Goal: Task Accomplishment & Management: Manage account settings

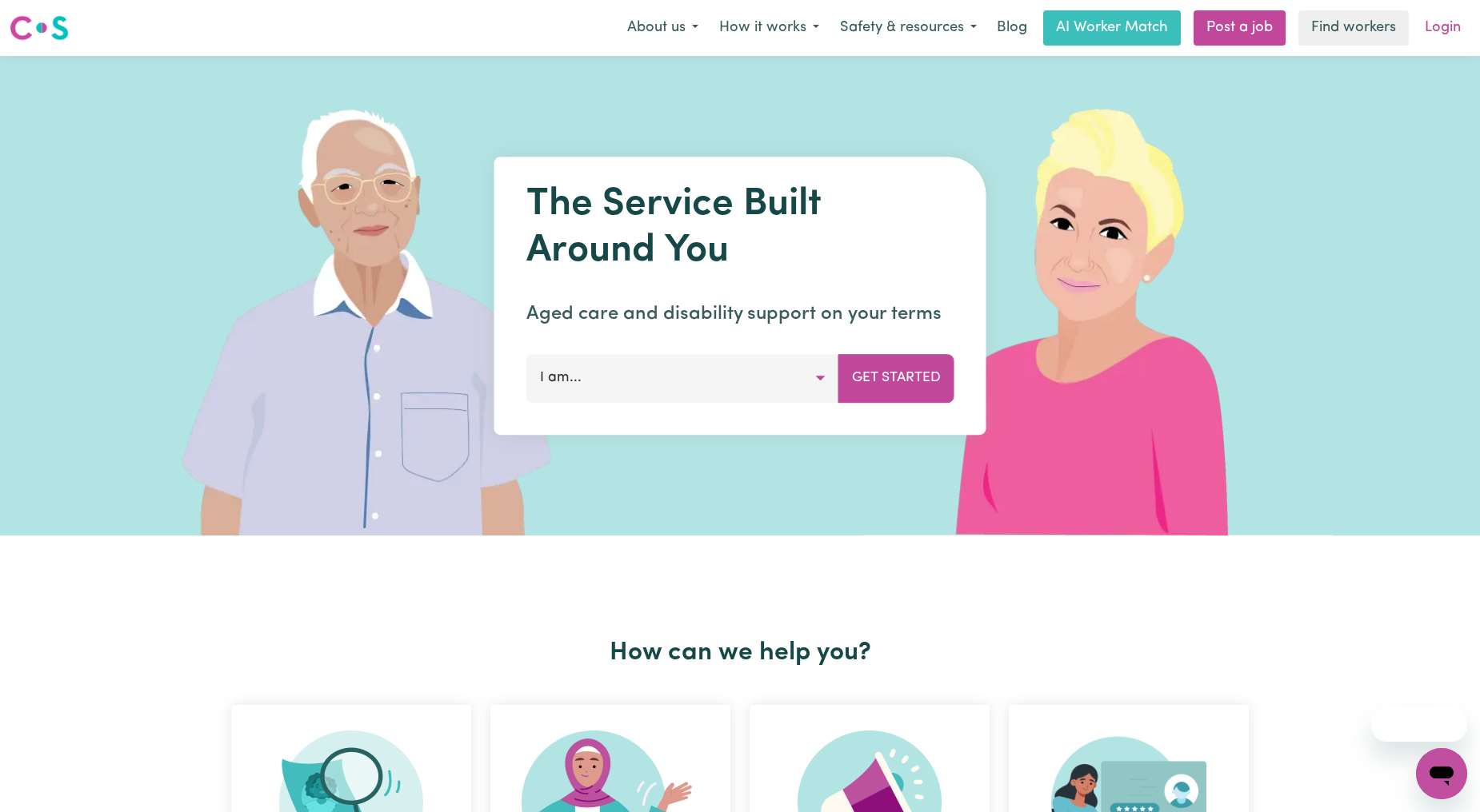
click at [1458, 16] on link "Login" at bounding box center [1443, 28] width 55 height 35
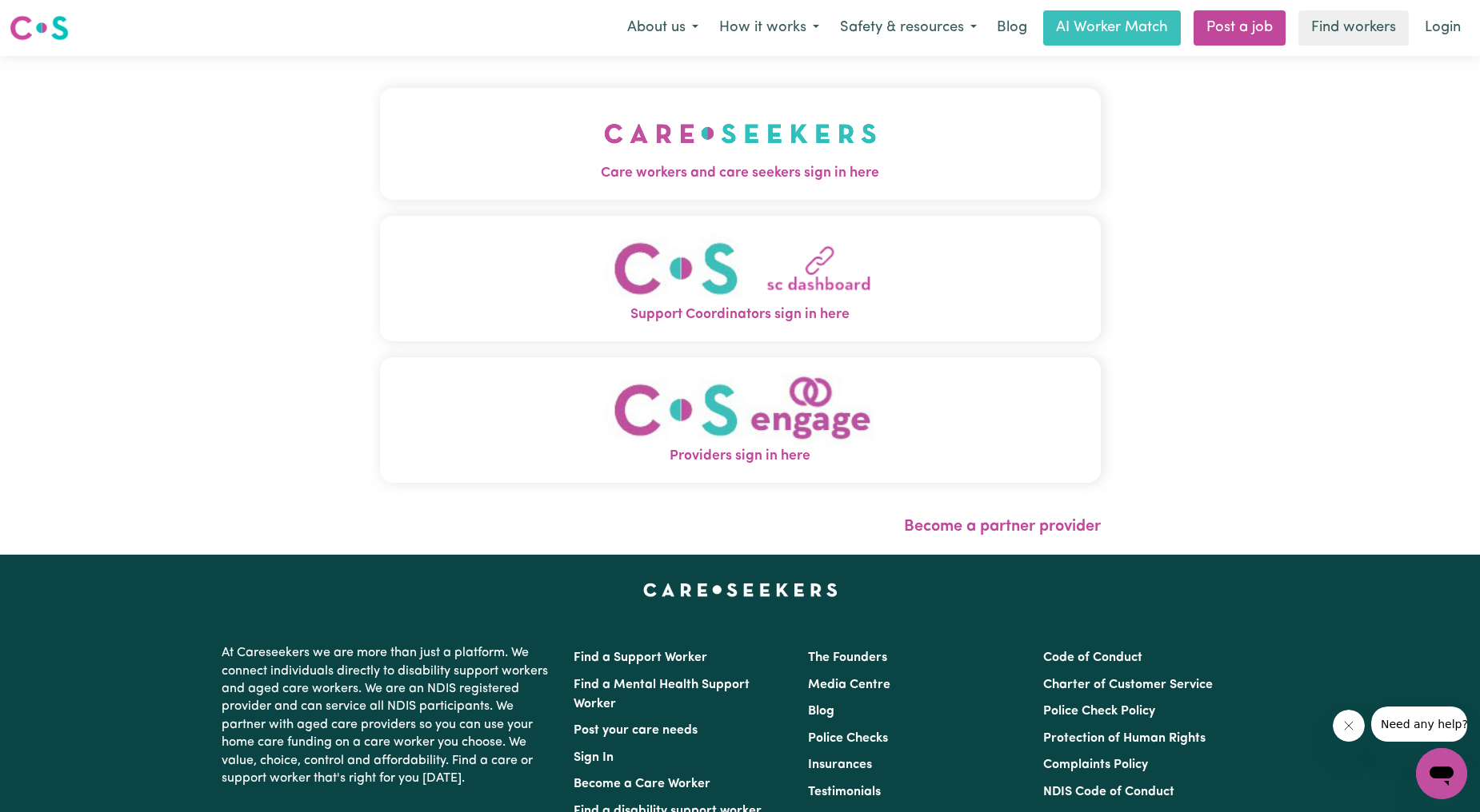
click at [902, 115] on button "Care workers and care seekers sign in here" at bounding box center [740, 144] width 721 height 112
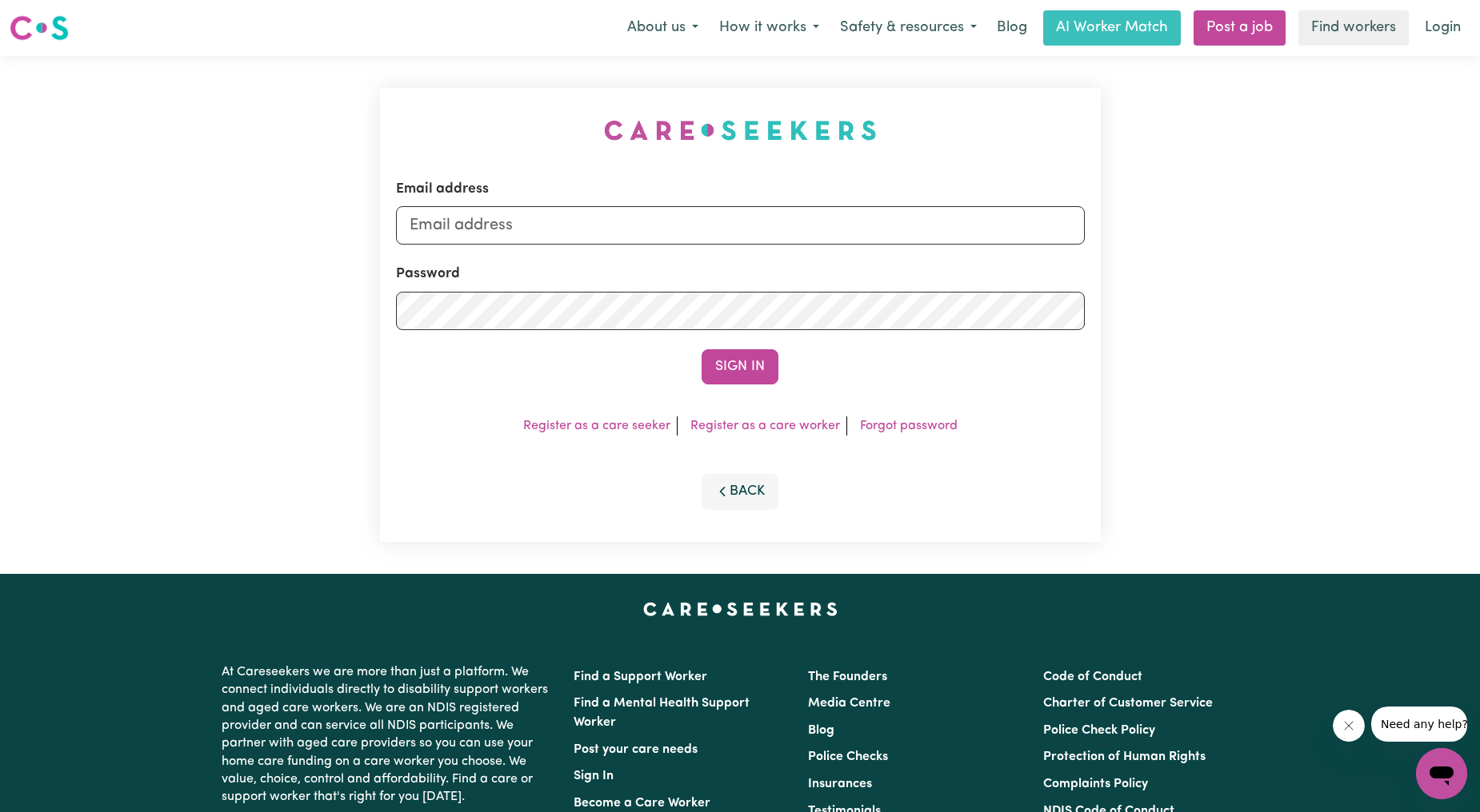
click at [676, 268] on div "Password" at bounding box center [740, 297] width 689 height 67
click at [659, 250] on form "Email address Password Sign In" at bounding box center [740, 282] width 689 height 206
click at [643, 187] on div "Email address" at bounding box center [740, 212] width 689 height 66
click at [608, 227] on input "Email address" at bounding box center [740, 226] width 689 height 38
drag, startPoint x: 494, startPoint y: 221, endPoint x: 823, endPoint y: 238, distance: 329.4
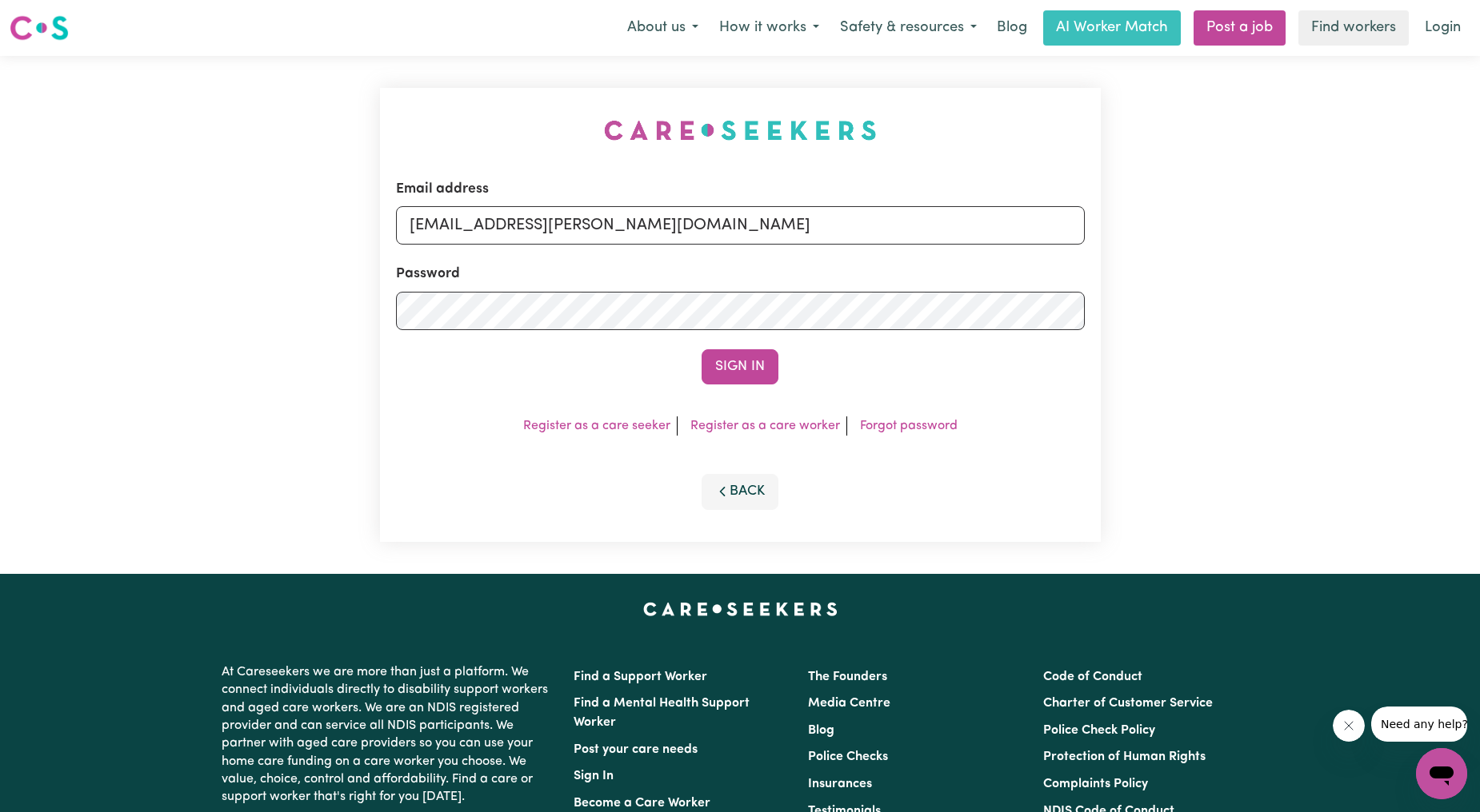
click at [823, 238] on input "[EMAIL_ADDRESS][PERSON_NAME][DOMAIN_NAME]" at bounding box center [740, 226] width 689 height 38
type input "[EMAIL_ADDRESS][DOMAIN_NAME]"
click at [725, 378] on button "Sign In" at bounding box center [740, 367] width 77 height 35
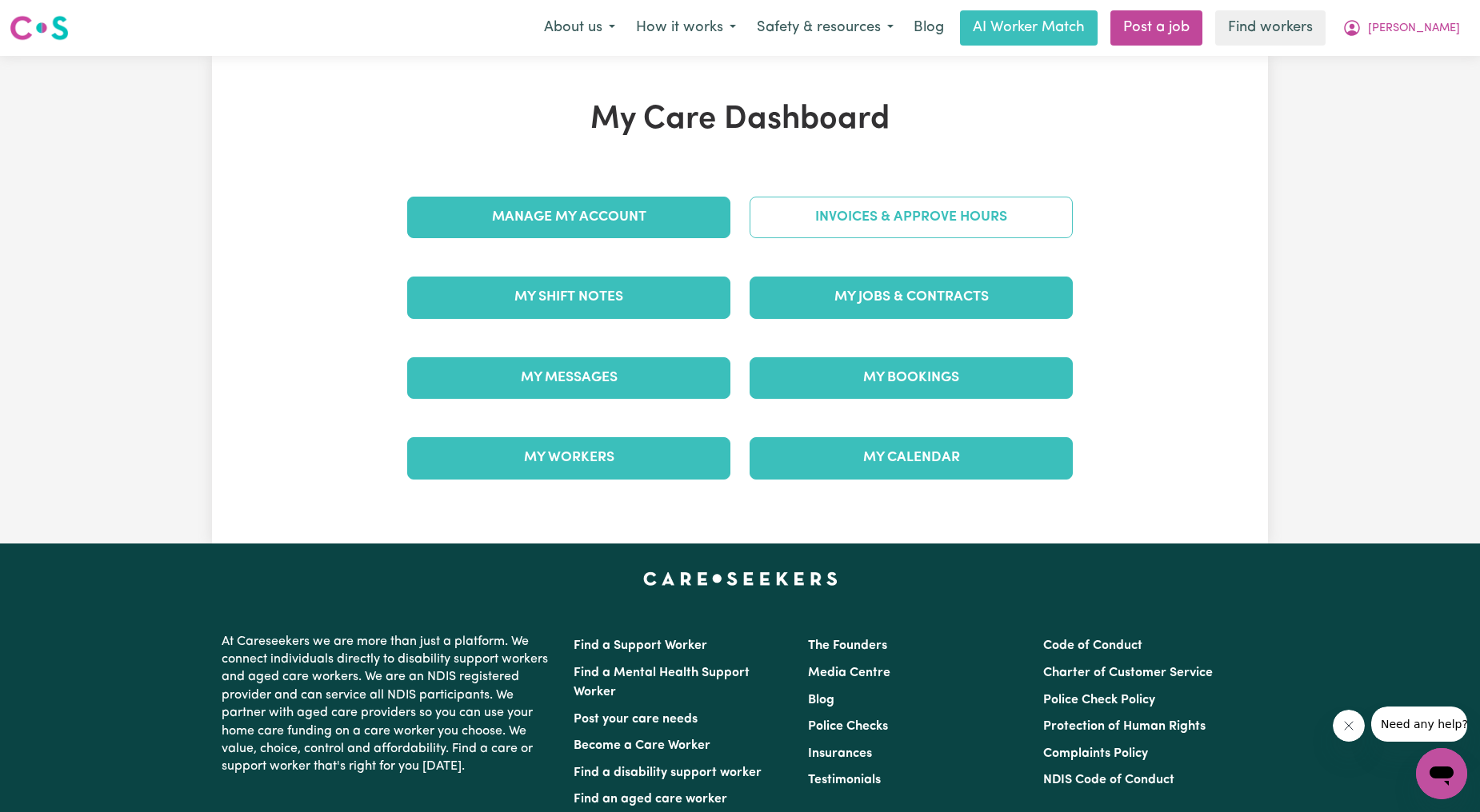
click at [795, 201] on link "Invoices & Approve Hours" at bounding box center [911, 217] width 324 height 42
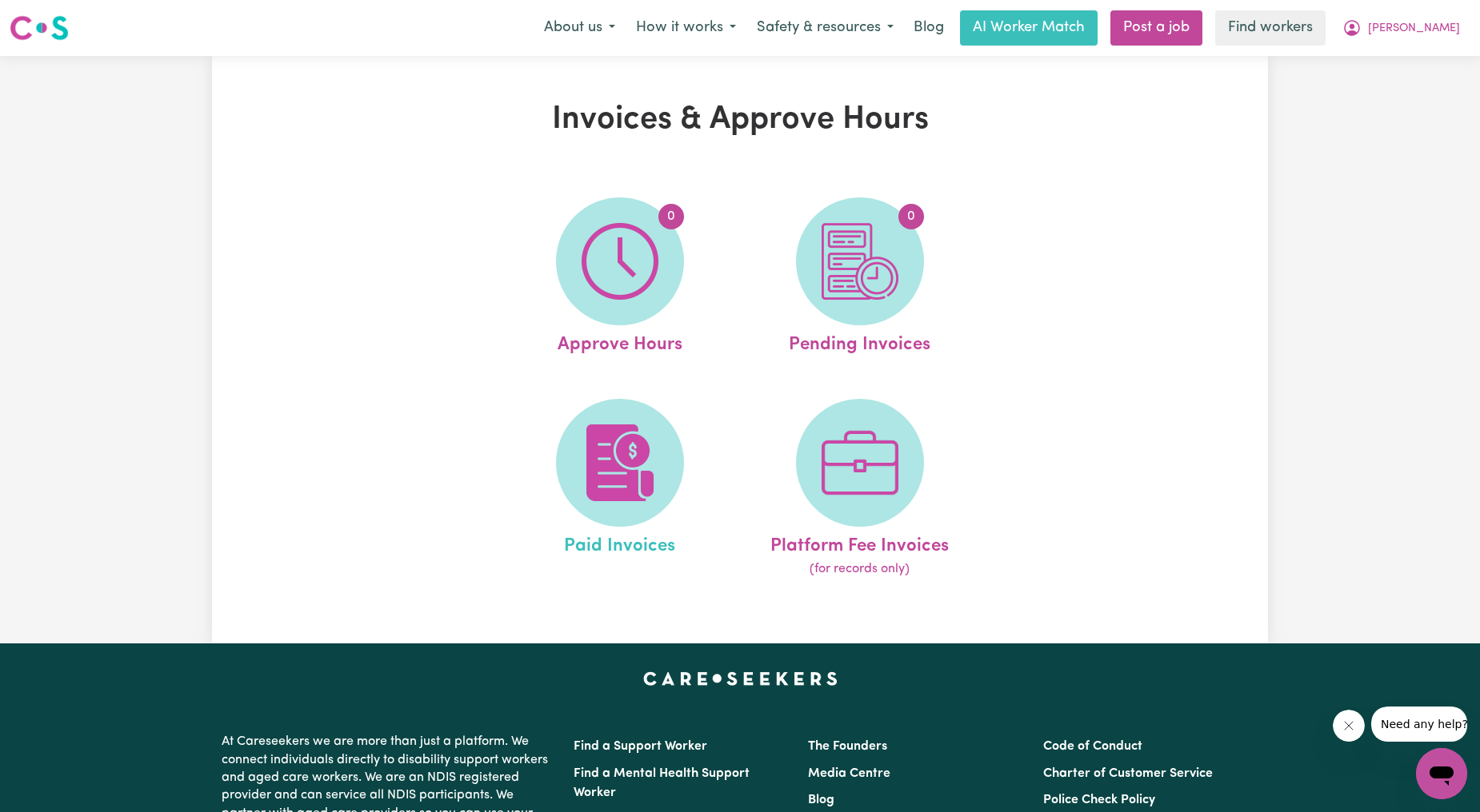
click at [578, 412] on link "Paid Invoices" at bounding box center [619, 489] width 230 height 181
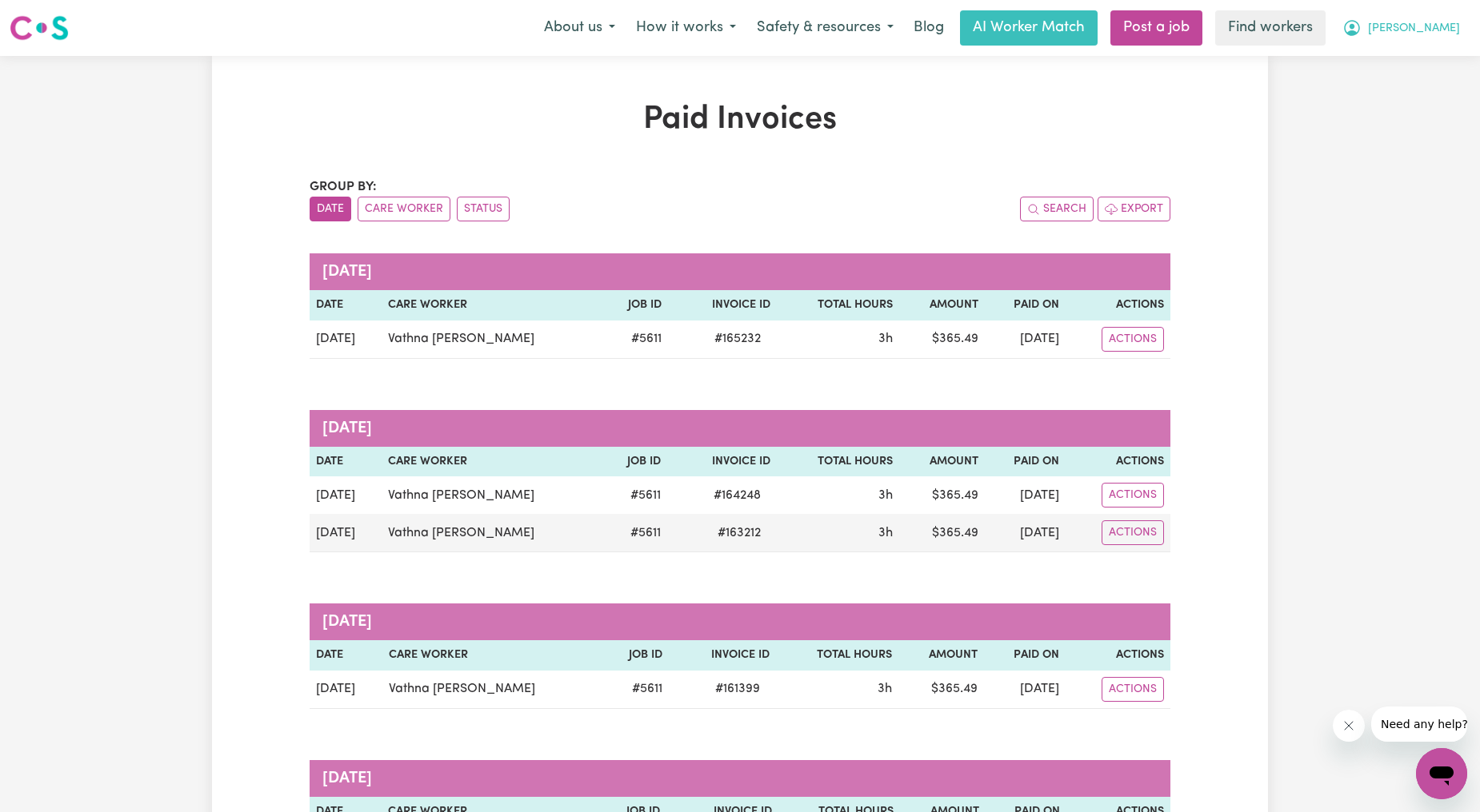
click at [1425, 38] on button "[PERSON_NAME]" at bounding box center [1401, 28] width 138 height 34
click at [1395, 106] on link "Logout" at bounding box center [1406, 92] width 126 height 30
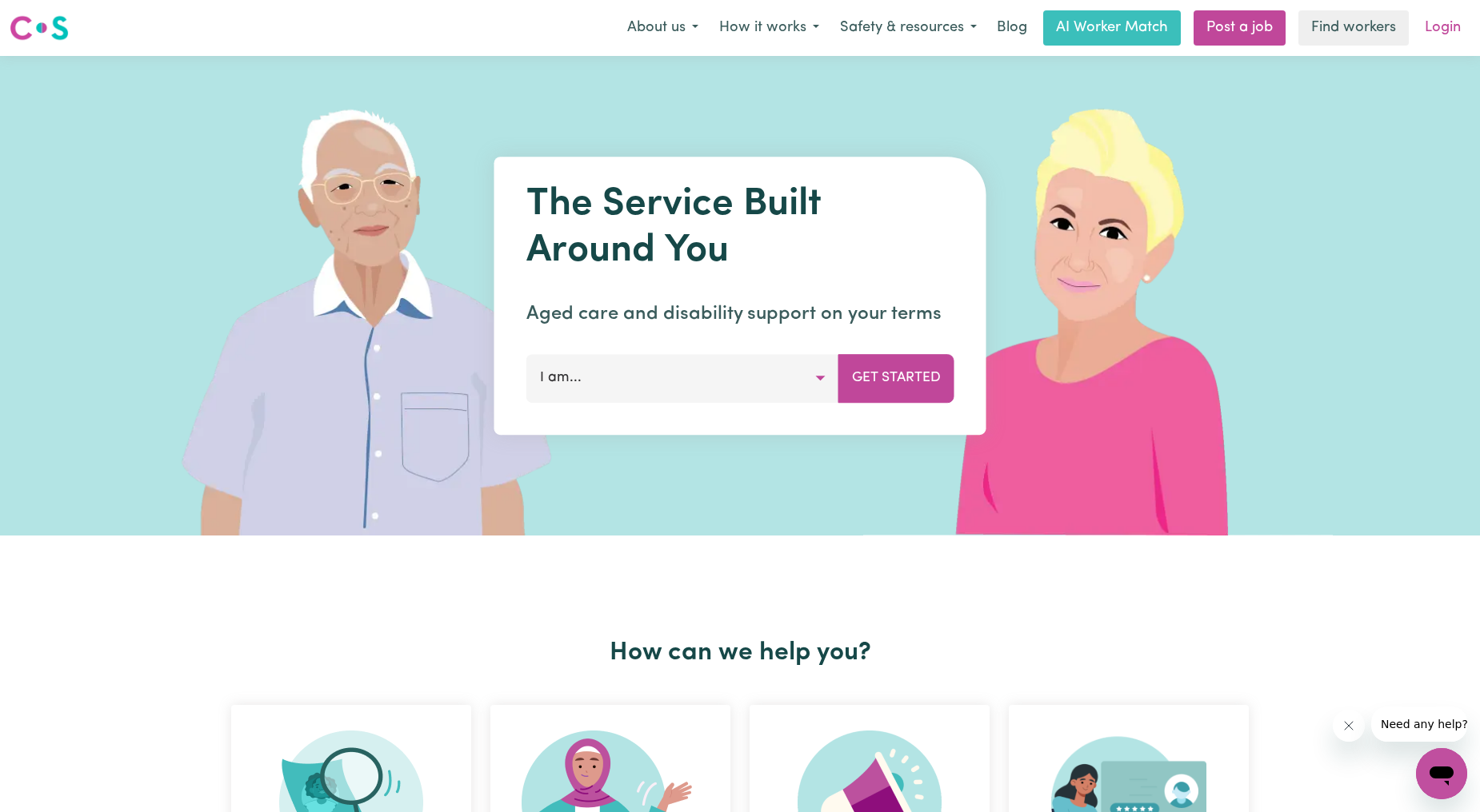
click at [1440, 37] on link "Login" at bounding box center [1443, 28] width 55 height 35
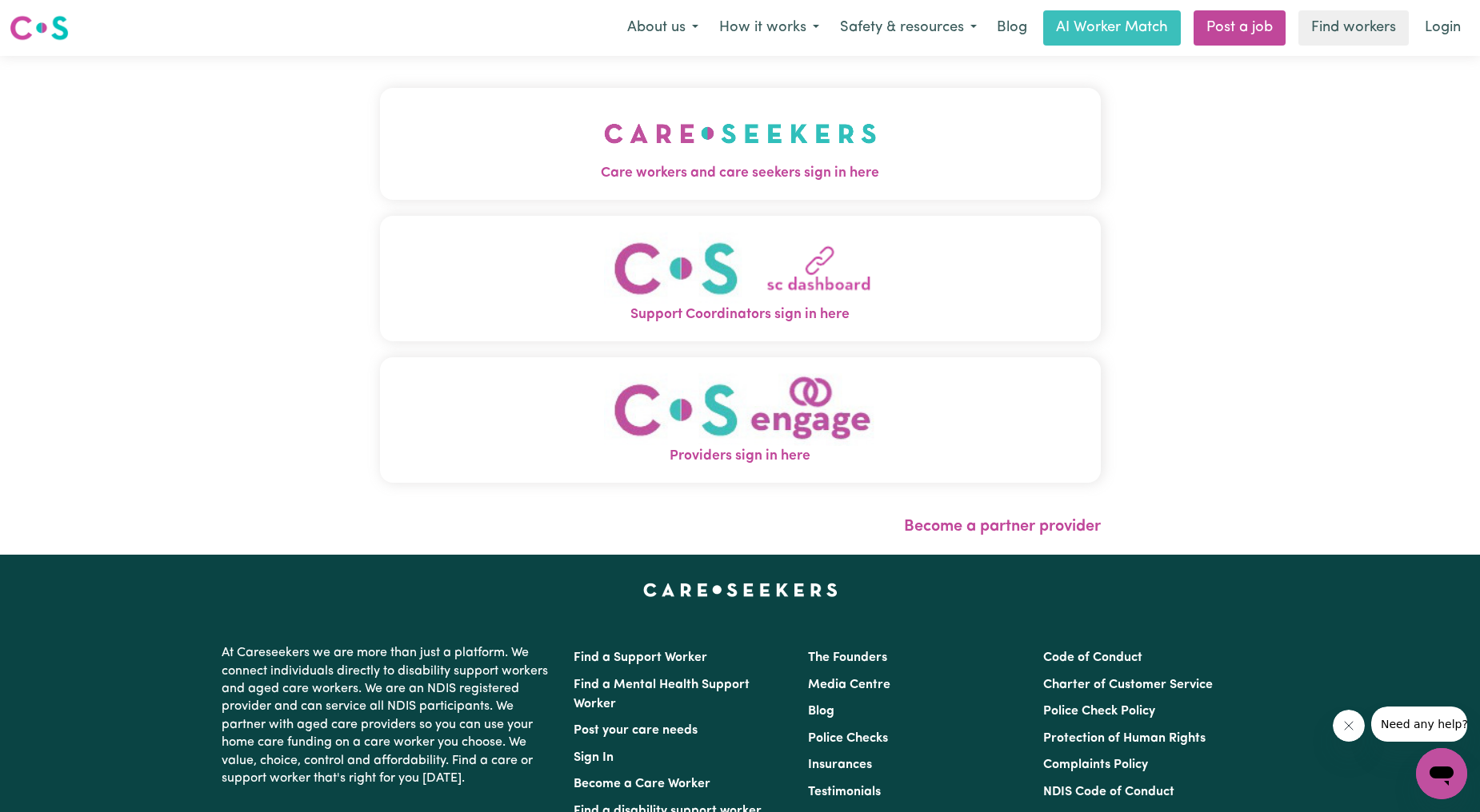
click at [604, 142] on img "Care workers and care seekers sign in here" at bounding box center [740, 133] width 272 height 59
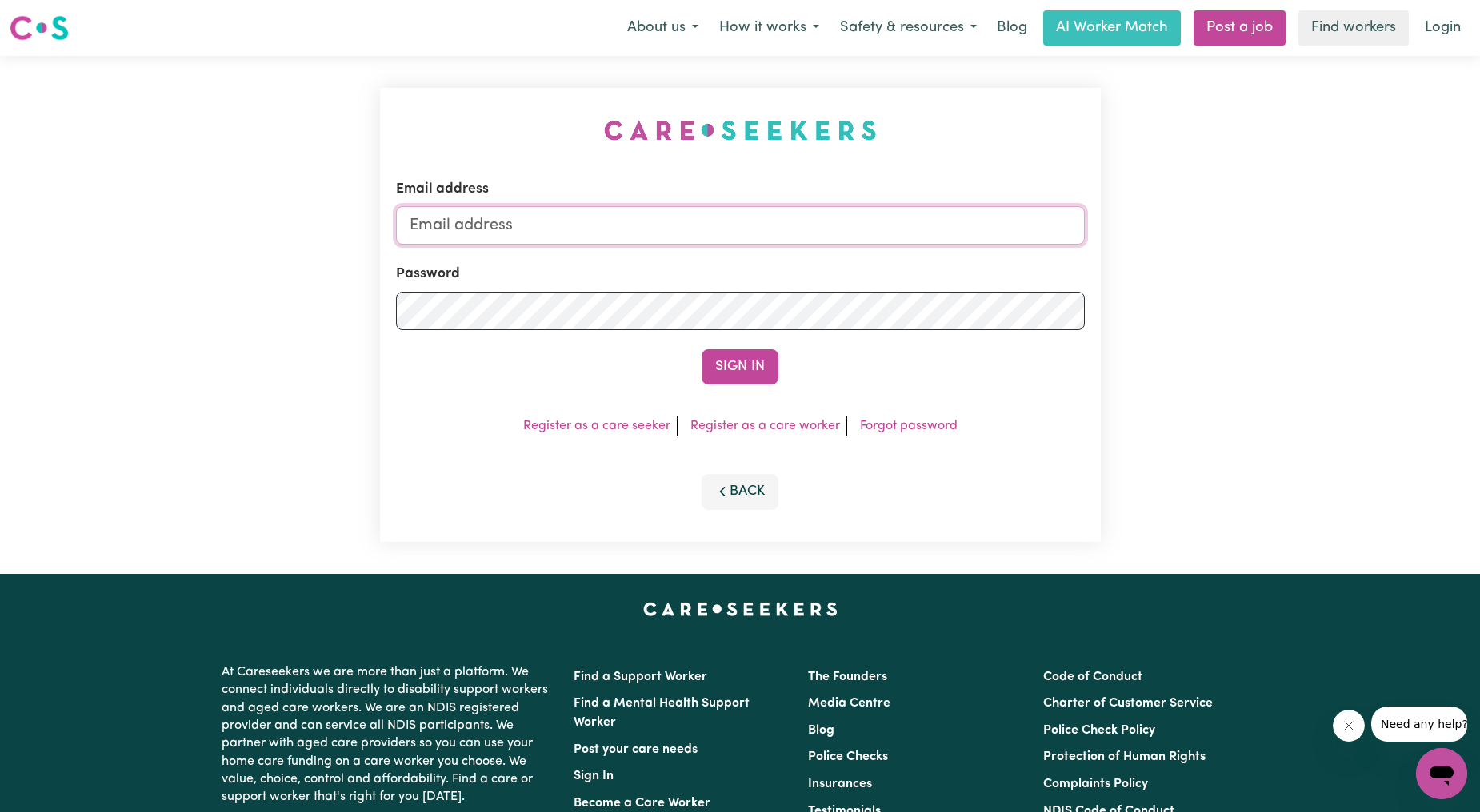
click at [579, 232] on input "Email address" at bounding box center [740, 226] width 689 height 38
drag, startPoint x: 491, startPoint y: 228, endPoint x: 865, endPoint y: 218, distance: 374.1
click at [865, 218] on input "[EMAIL_ADDRESS][PERSON_NAME][DOMAIN_NAME]" at bounding box center [740, 226] width 689 height 38
type input "superuser~[EMAIL_ADDRESS][DOMAIN_NAME]"
click at [714, 360] on button "Sign In" at bounding box center [740, 367] width 77 height 35
